Goal: Task Accomplishment & Management: Complete application form

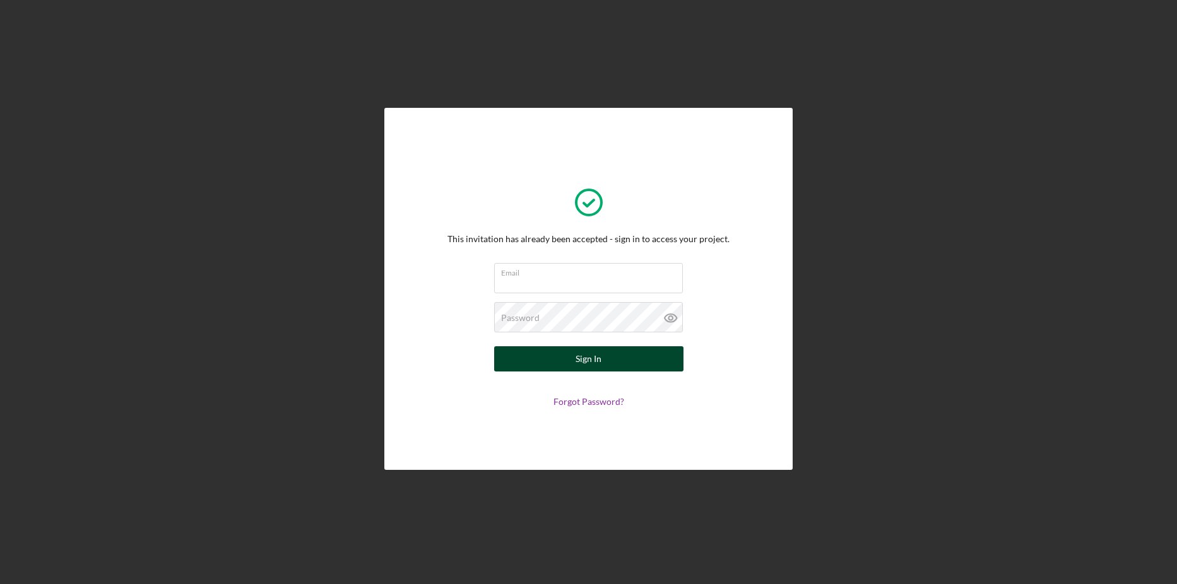
type input "[EMAIL_ADDRESS][DOMAIN_NAME]"
click at [596, 362] on div "Sign In" at bounding box center [589, 358] width 26 height 25
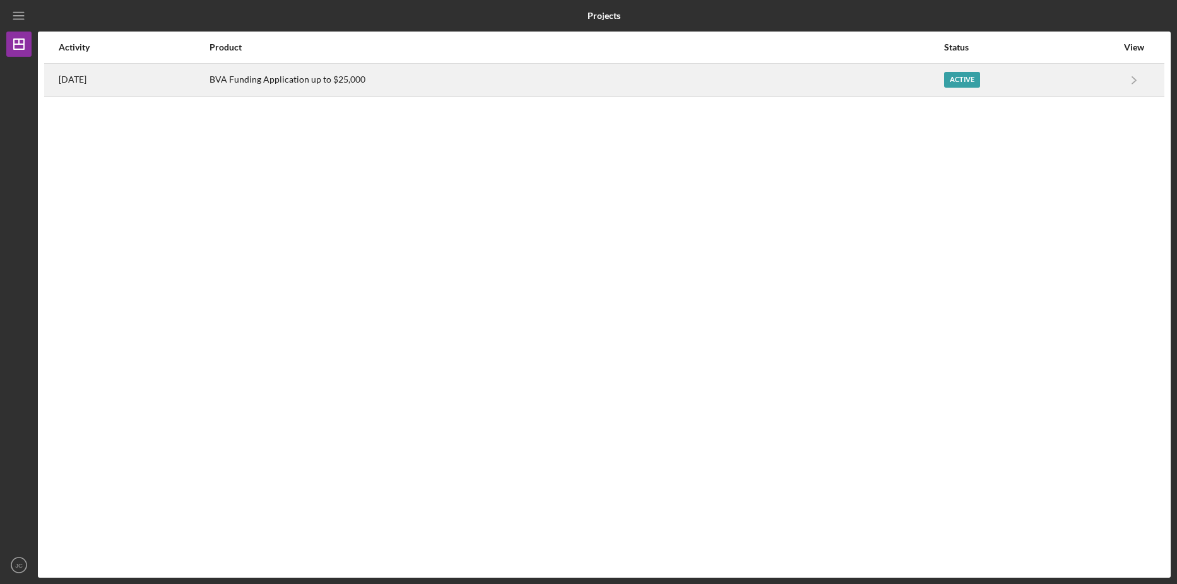
click at [959, 76] on div "Active" at bounding box center [962, 80] width 36 height 16
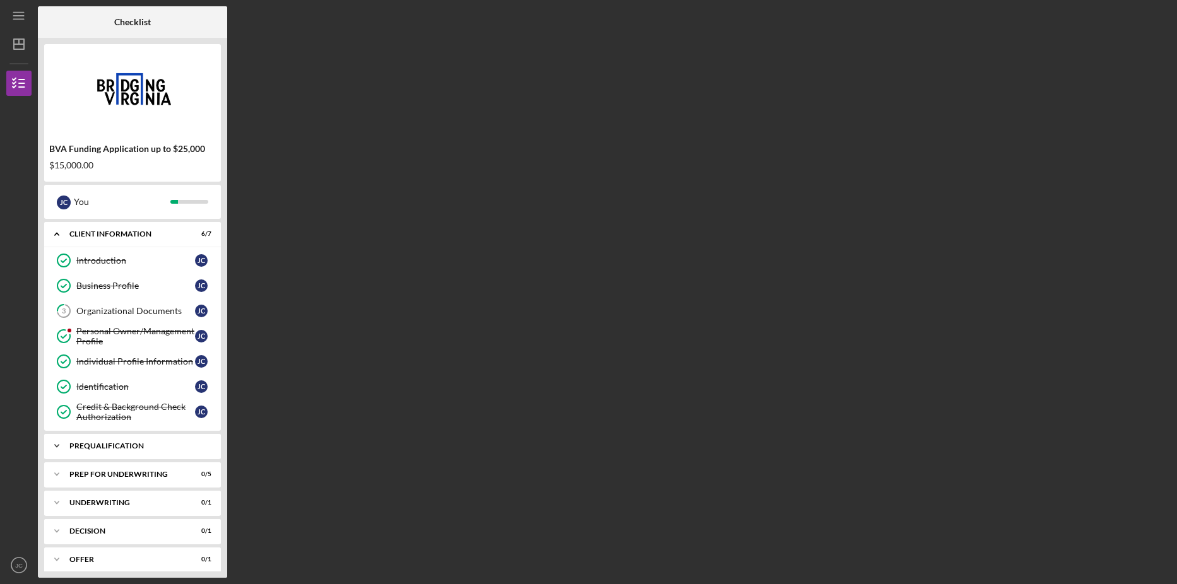
click at [119, 447] on div "Prequalification" at bounding box center [137, 446] width 136 height 8
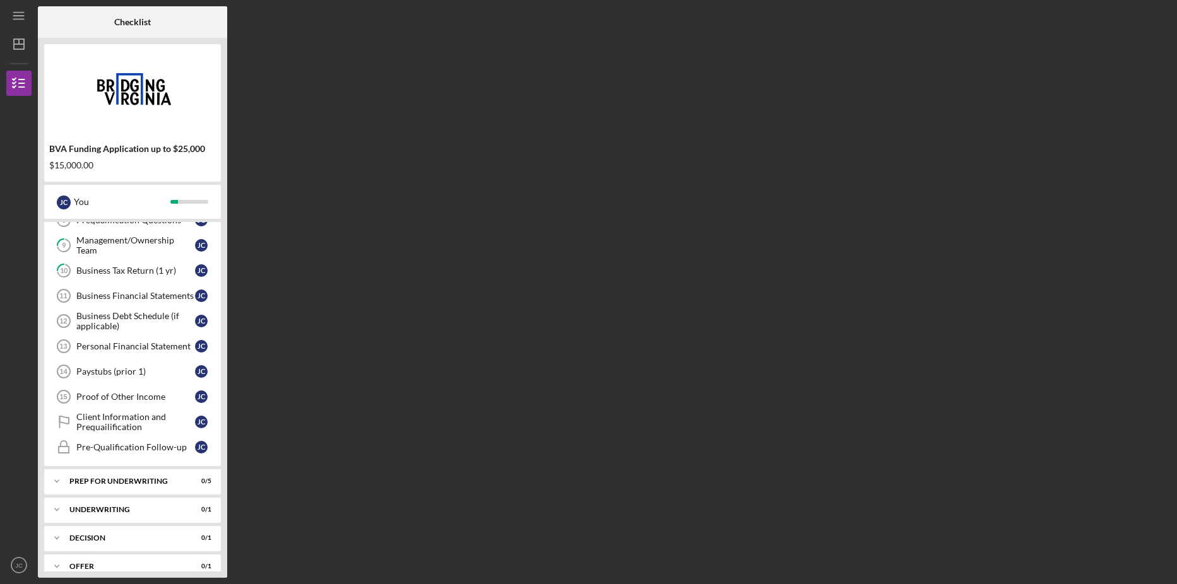
scroll to position [352, 0]
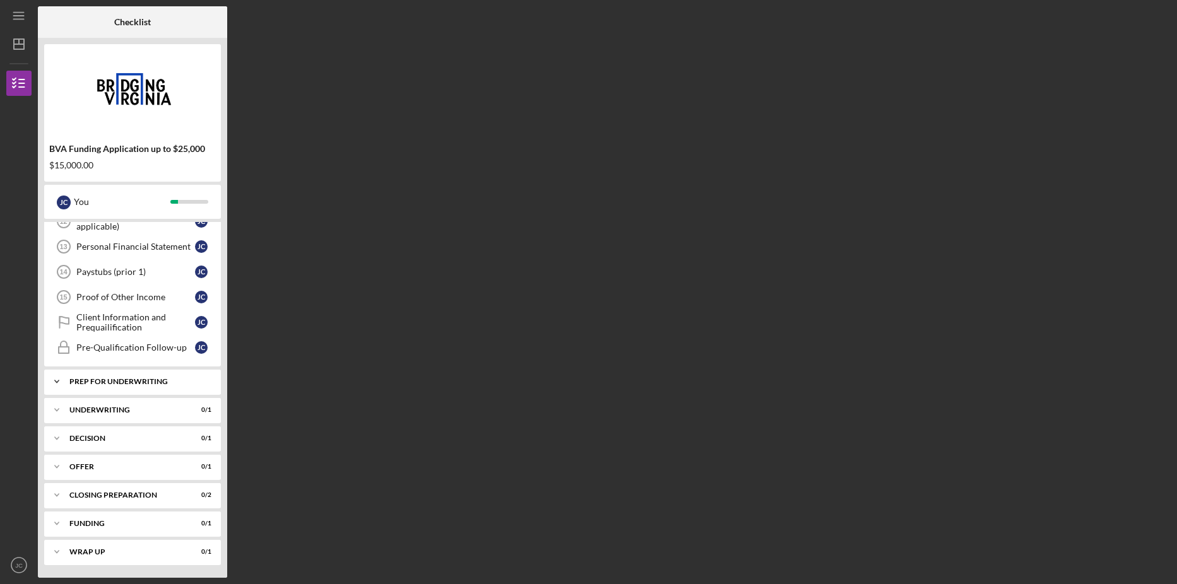
click at [110, 382] on div "Prep for Underwriting" at bounding box center [137, 382] width 136 height 8
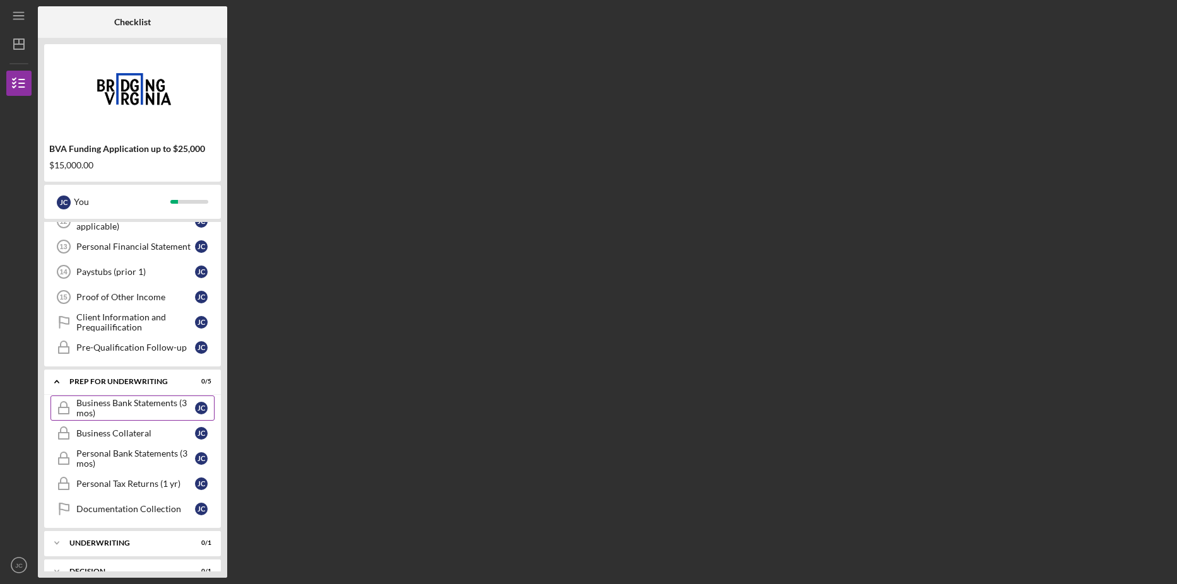
click at [104, 406] on div "Business Bank Statements (3 mos)" at bounding box center [135, 408] width 119 height 20
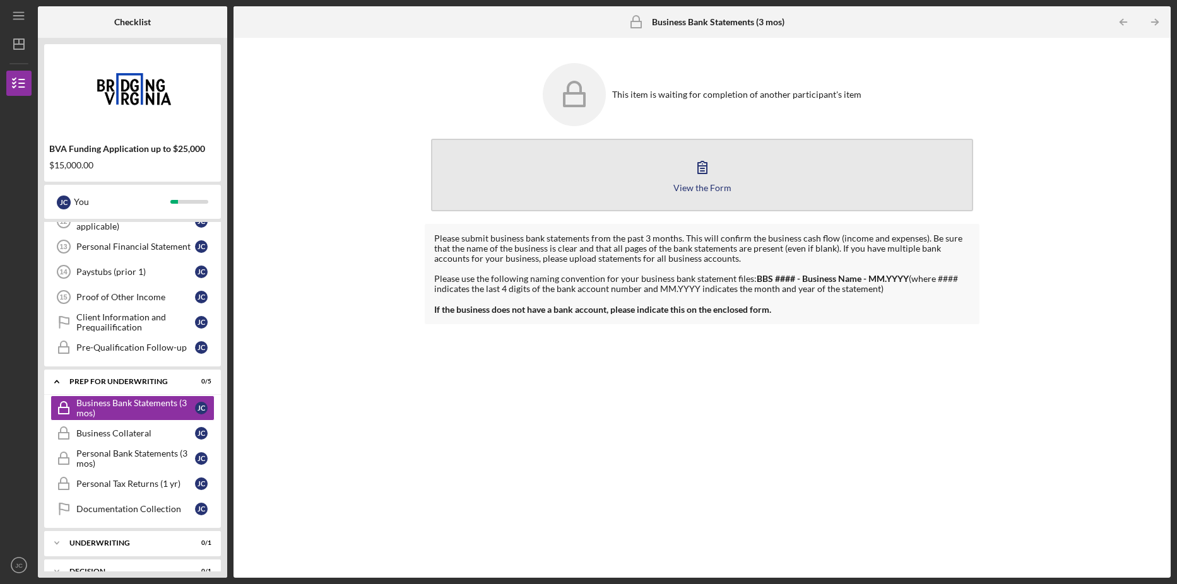
click at [703, 183] on div "View the Form" at bounding box center [702, 187] width 58 height 9
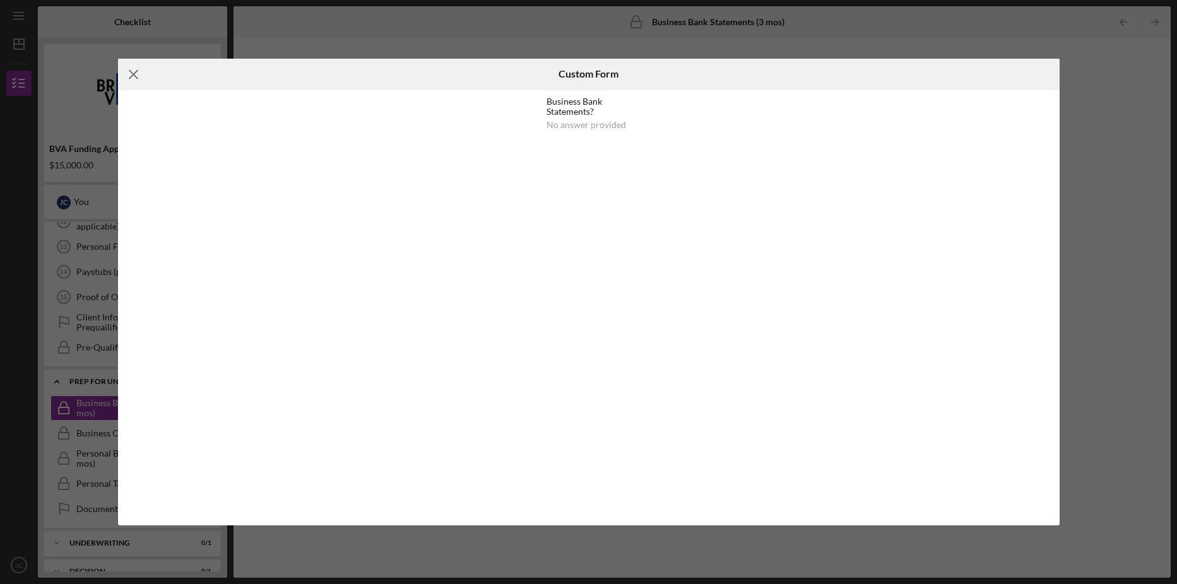
click at [129, 71] on line at bounding box center [133, 74] width 8 height 8
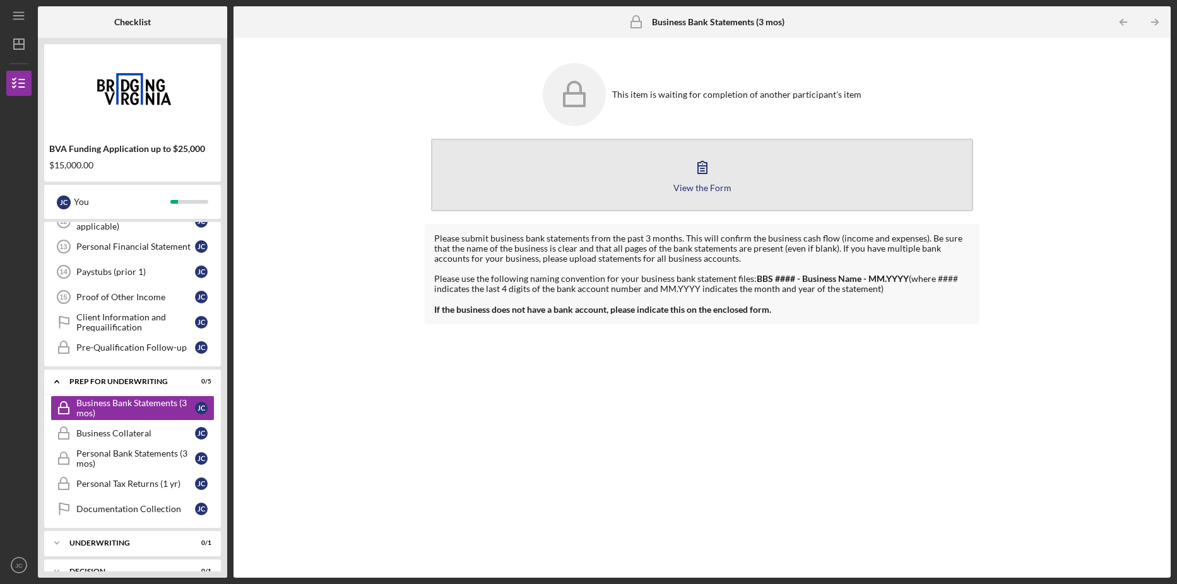
click at [706, 165] on icon "button" at bounding box center [703, 167] width 32 height 32
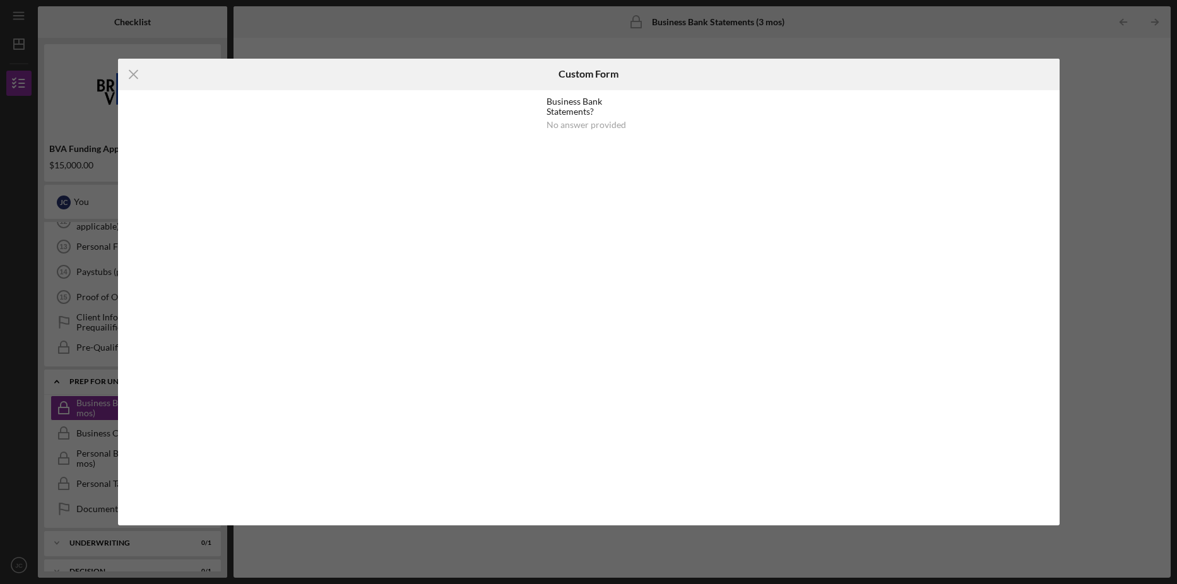
click at [593, 126] on div "No answer provided" at bounding box center [586, 125] width 80 height 10
click at [585, 107] on div "Business Bank Statements?" at bounding box center [588, 107] width 84 height 20
click at [139, 76] on icon "Icon/Menu Close" at bounding box center [134, 75] width 32 height 32
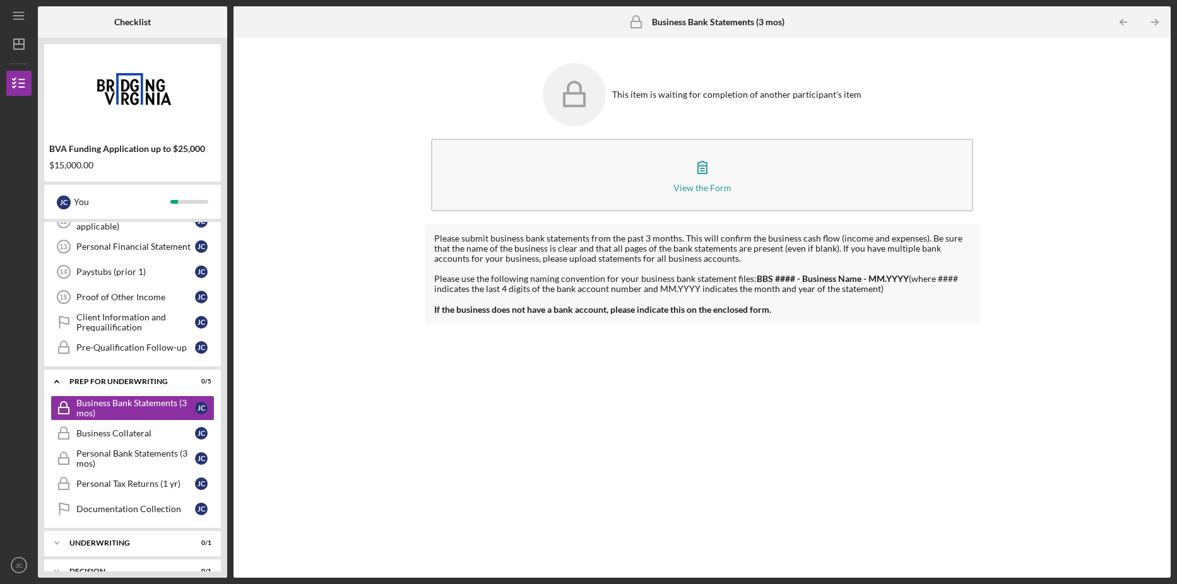
click at [724, 24] on b "Business Bank Statements (3 mos)" at bounding box center [718, 22] width 133 height 10
click at [109, 543] on div "Underwriting" at bounding box center [137, 544] width 136 height 8
click at [118, 509] on div "Documentation Collection" at bounding box center [135, 509] width 119 height 10
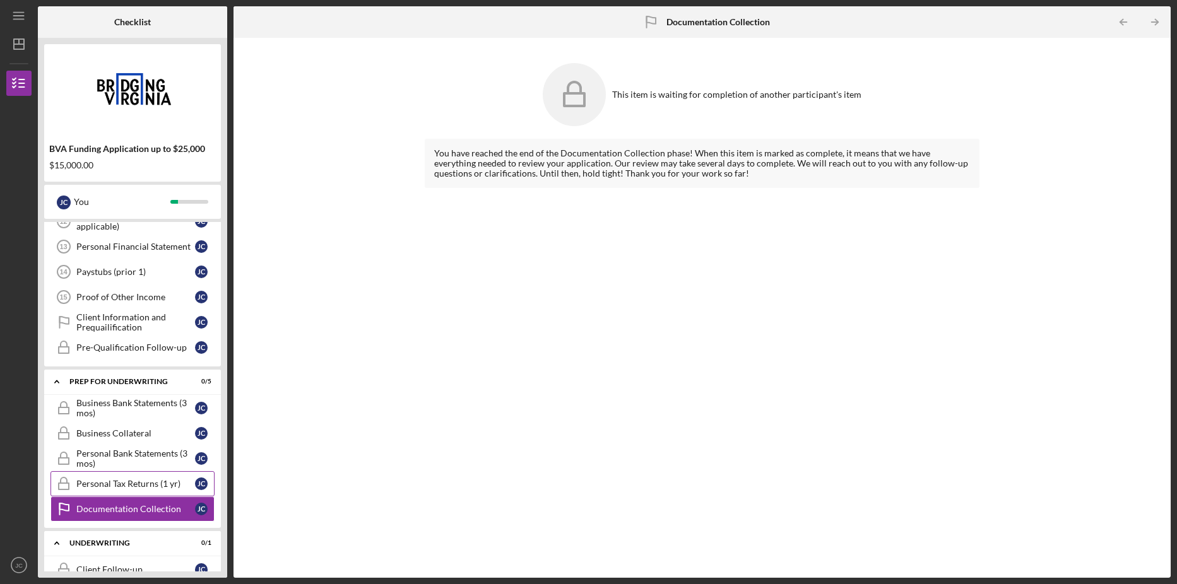
click at [114, 490] on link "Personal Tax Returns (1 yr) Personal Tax Returns (1 yr) [PERSON_NAME]" at bounding box center [132, 483] width 164 height 25
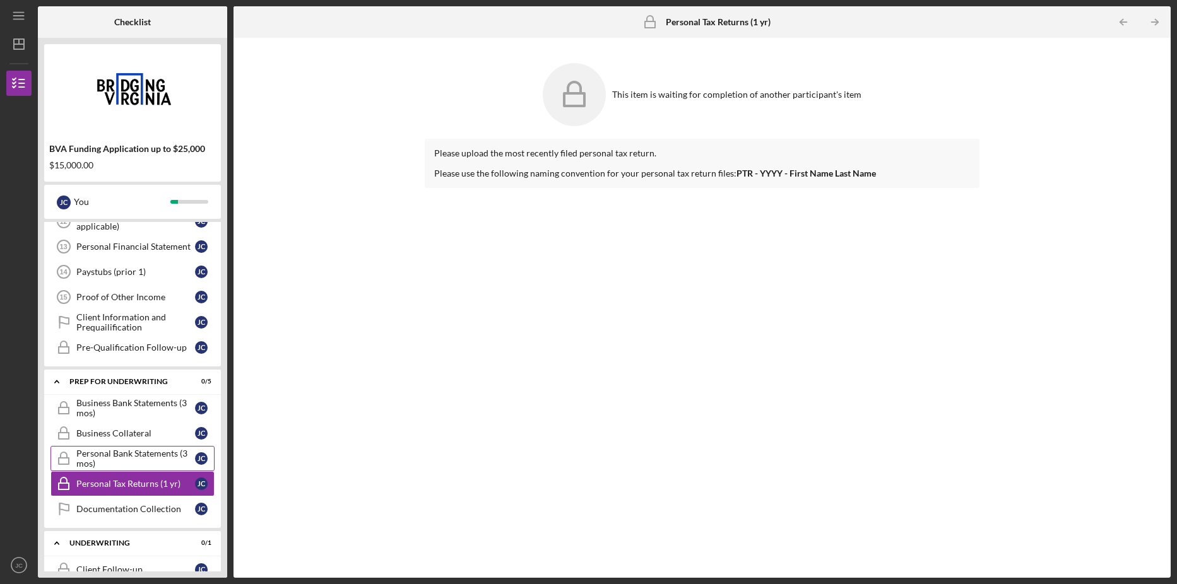
click at [114, 461] on div "Personal Bank Statements (3 mos)" at bounding box center [135, 459] width 119 height 20
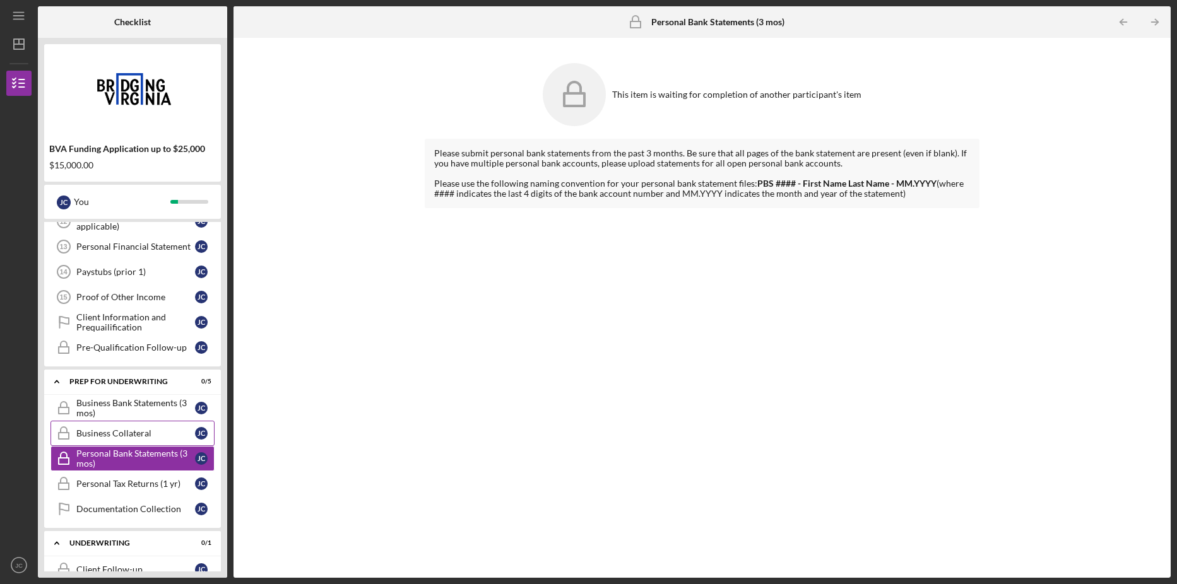
click at [104, 434] on div "Business Collateral" at bounding box center [135, 433] width 119 height 10
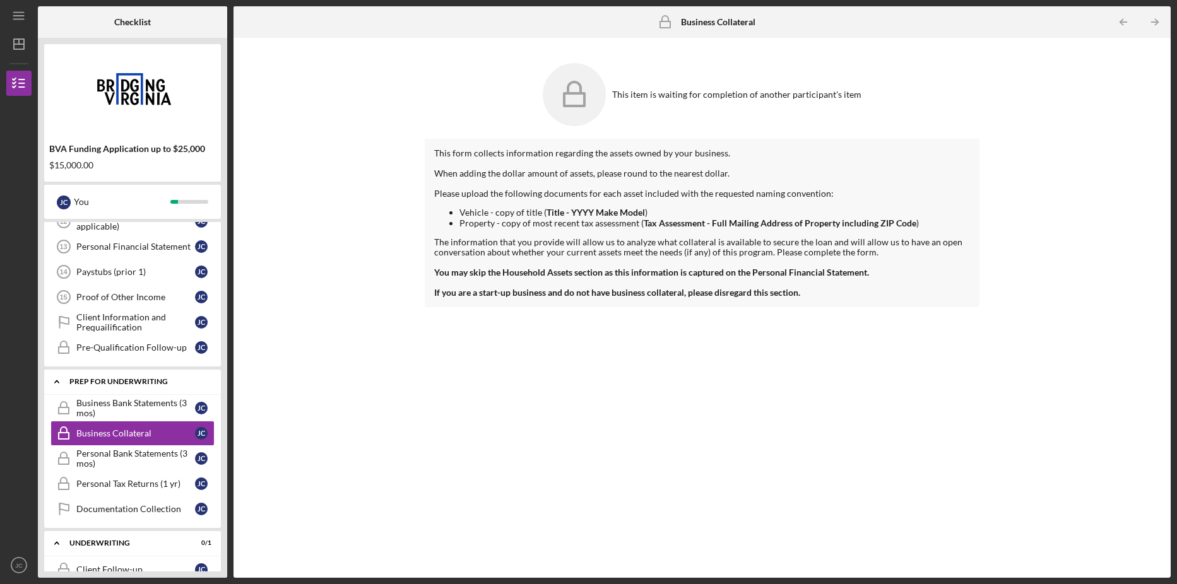
click at [55, 380] on icon "Icon/Expander" at bounding box center [56, 381] width 25 height 25
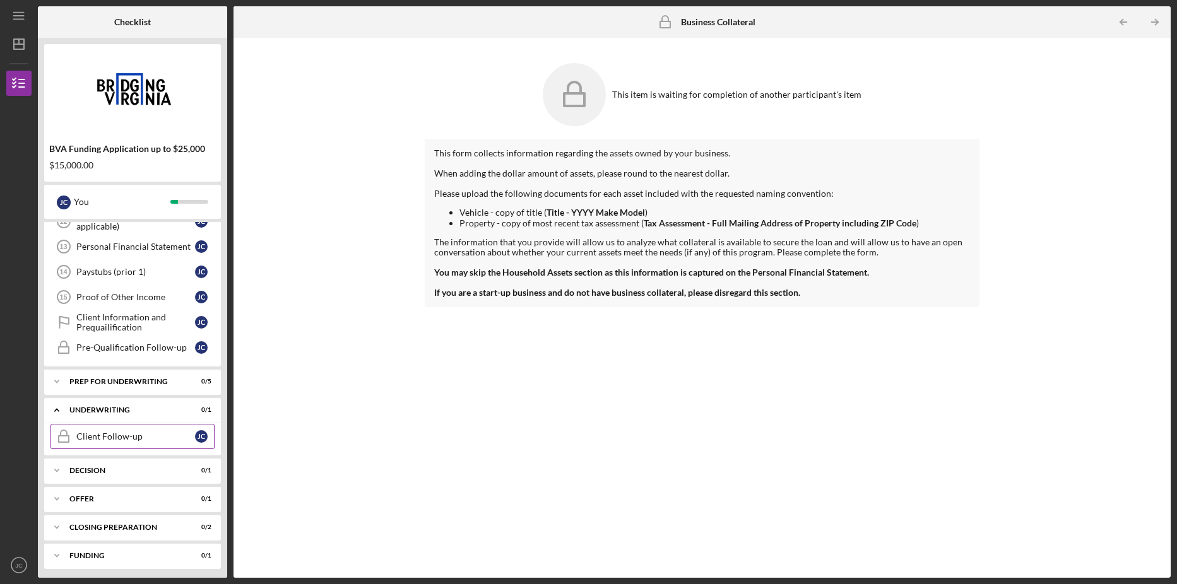
click at [85, 436] on div "Client Follow-up" at bounding box center [135, 437] width 119 height 10
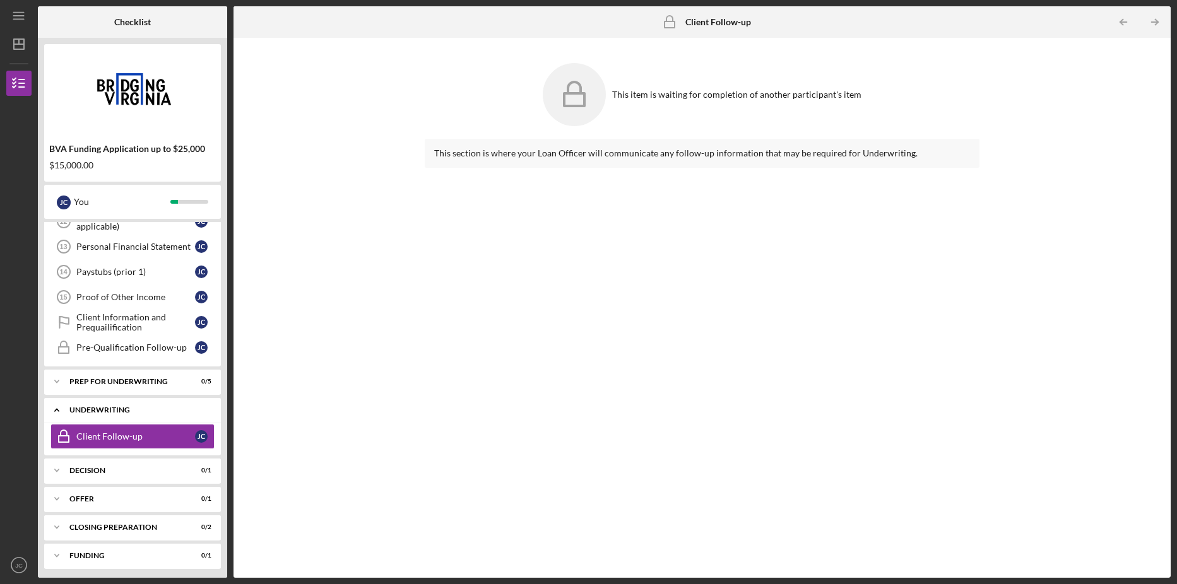
scroll to position [384, 0]
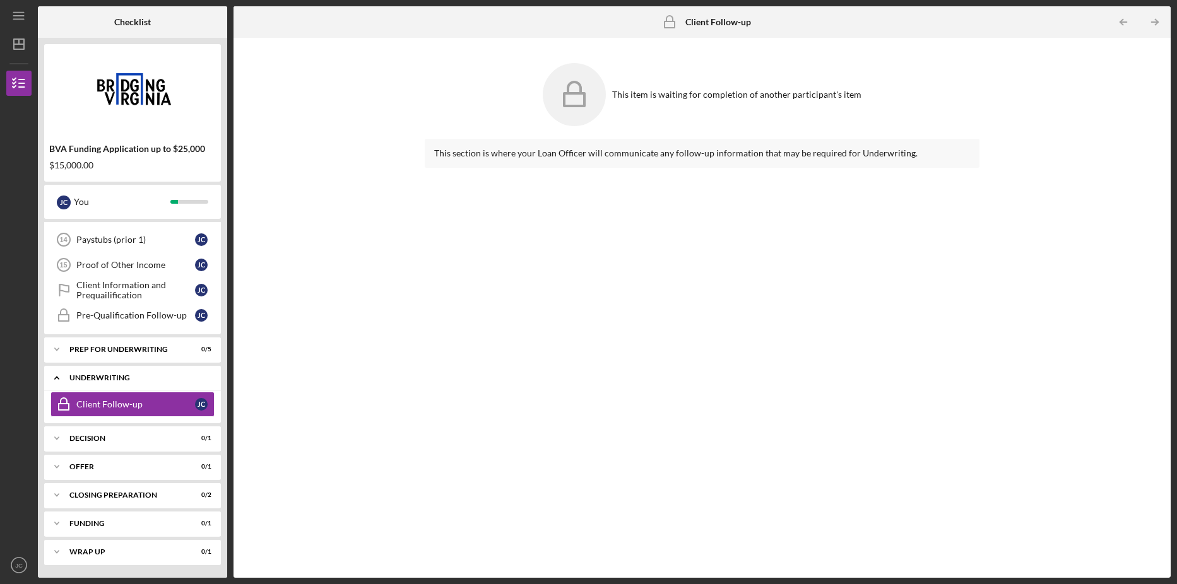
click at [59, 374] on icon "Icon/Expander" at bounding box center [56, 377] width 25 height 25
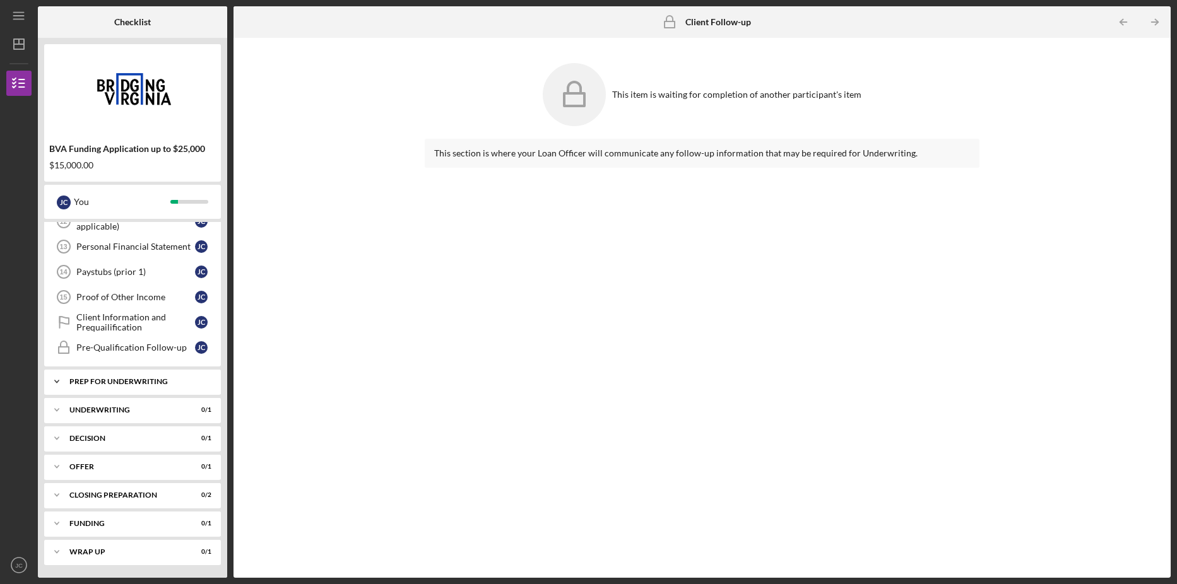
scroll to position [352, 0]
click at [72, 435] on div "Decision" at bounding box center [137, 439] width 136 height 8
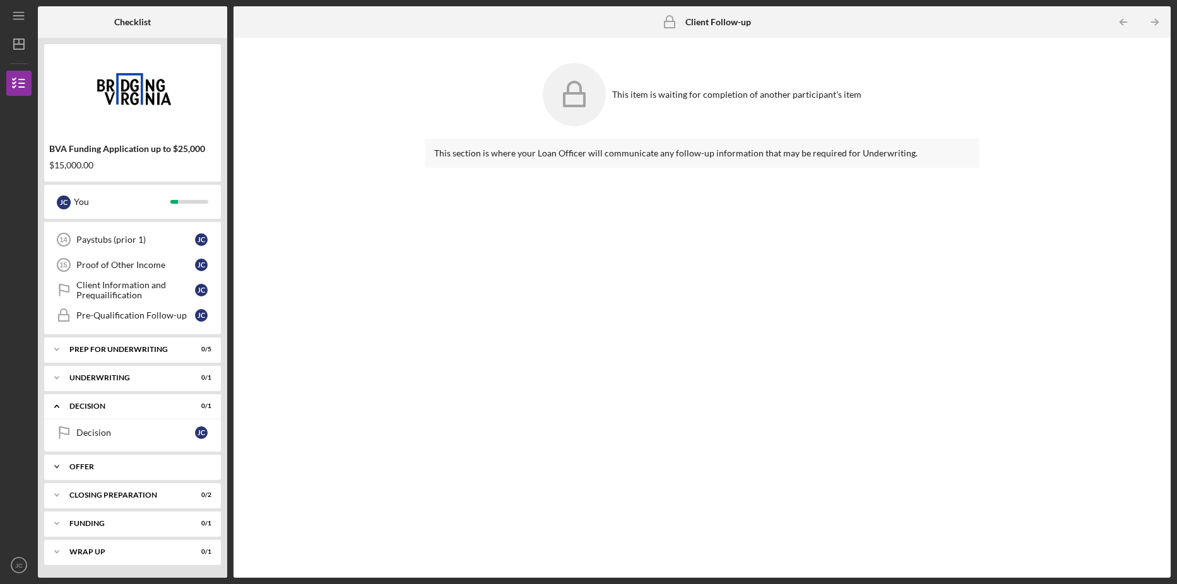
click at [76, 466] on div "Offer" at bounding box center [137, 467] width 136 height 8
click at [72, 523] on div "Icon/Expander Closing Preparation 0 / 2" at bounding box center [132, 527] width 177 height 25
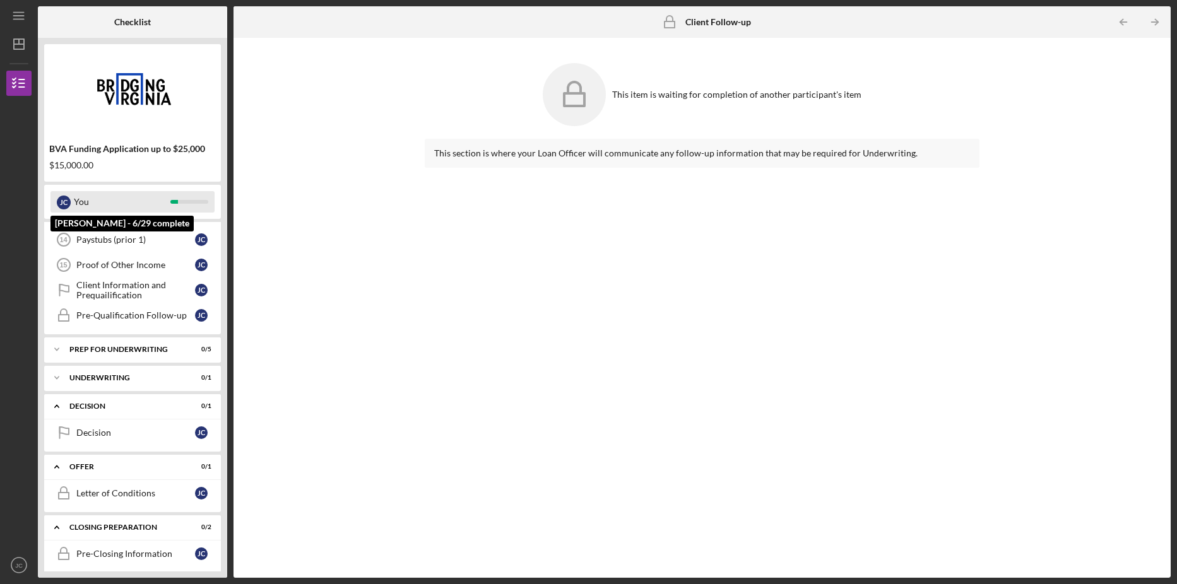
click at [92, 202] on div "You" at bounding box center [122, 201] width 97 height 21
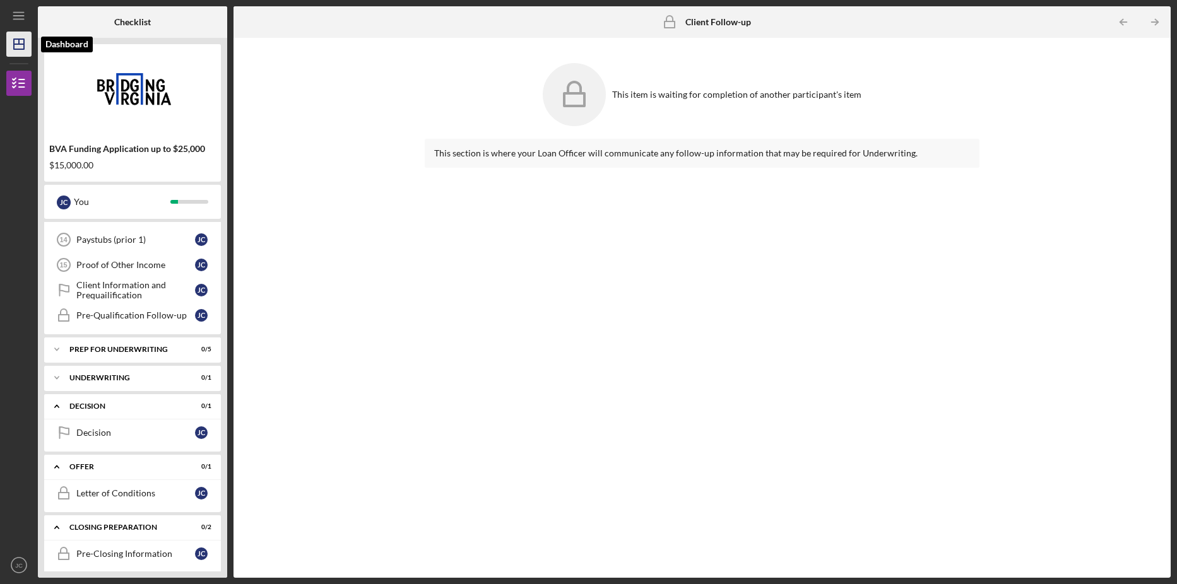
click at [23, 44] on line "button" at bounding box center [19, 44] width 10 height 0
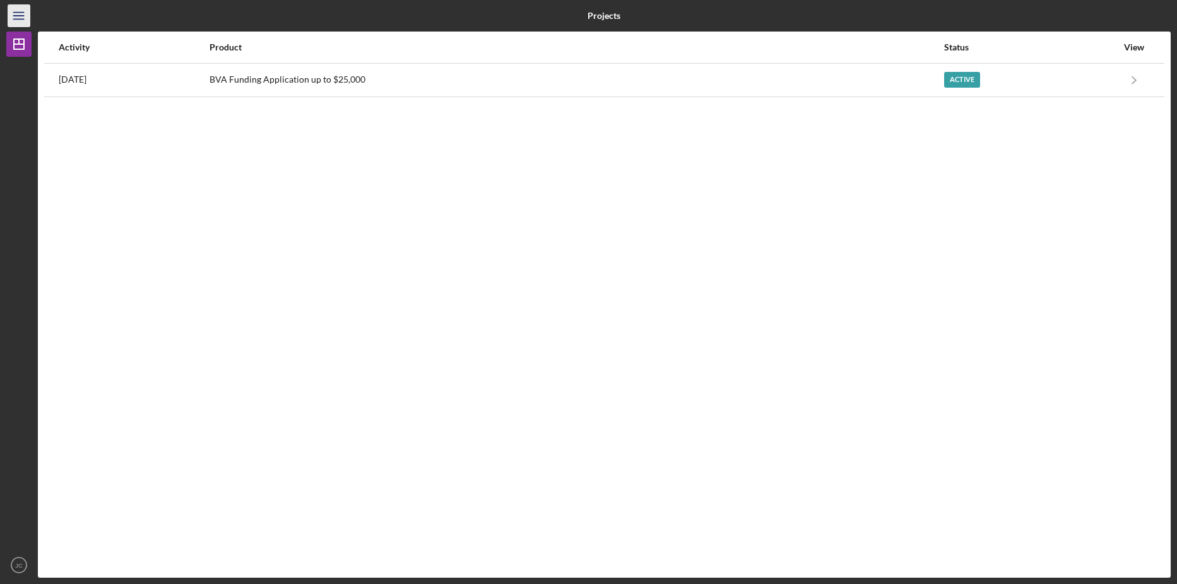
click at [26, 16] on icon "Icon/Menu" at bounding box center [19, 16] width 28 height 28
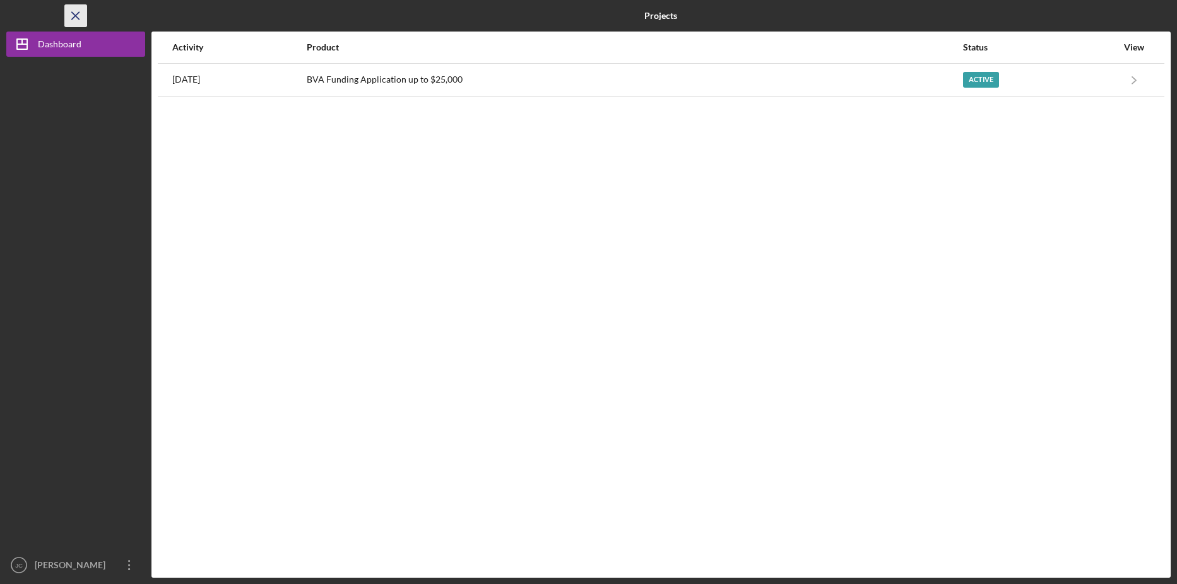
click at [74, 8] on icon "Icon/Menu Close" at bounding box center [76, 16] width 28 height 28
